Goal: Information Seeking & Learning: Learn about a topic

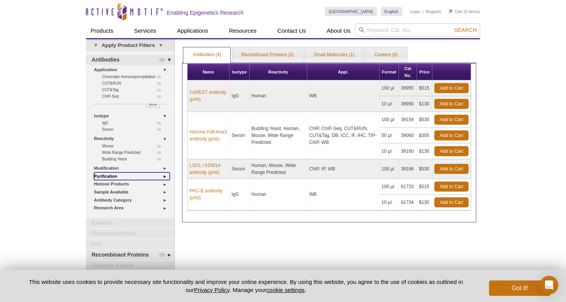
click at [165, 174] on link "Purification" at bounding box center [132, 176] width 76 height 8
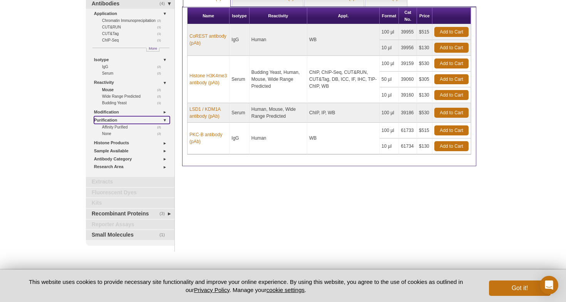
scroll to position [63, 0]
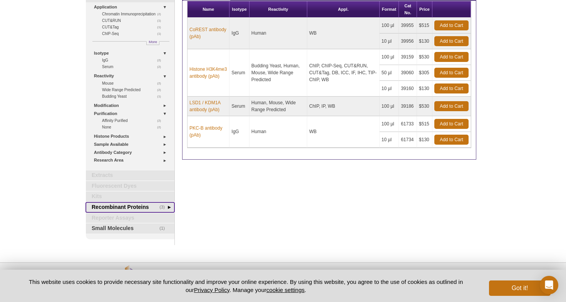
click at [119, 204] on link "(3) Recombinant Proteins" at bounding box center [130, 207] width 89 height 10
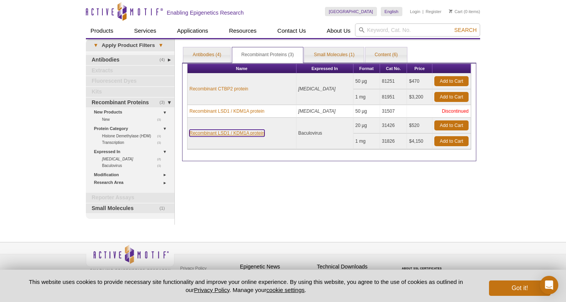
click at [231, 132] on link "Recombinant LSD1 / KDM1A protein" at bounding box center [226, 133] width 75 height 7
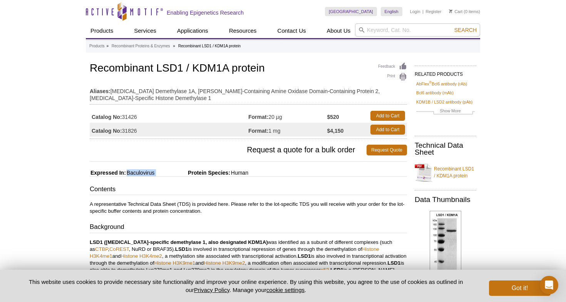
drag, startPoint x: 127, startPoint y: 171, endPoint x: 174, endPoint y: 171, distance: 47.0
copy div "Baculovirus"
